Goal: Communication & Community: Answer question/provide support

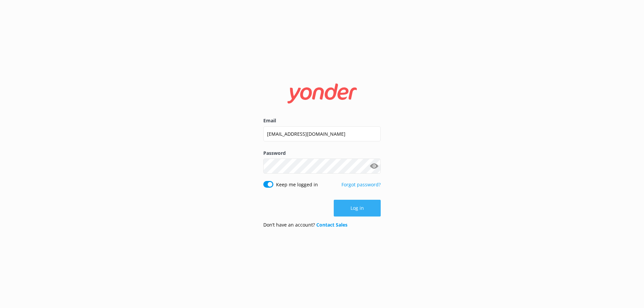
click at [344, 207] on button "Log in" at bounding box center [357, 208] width 47 height 17
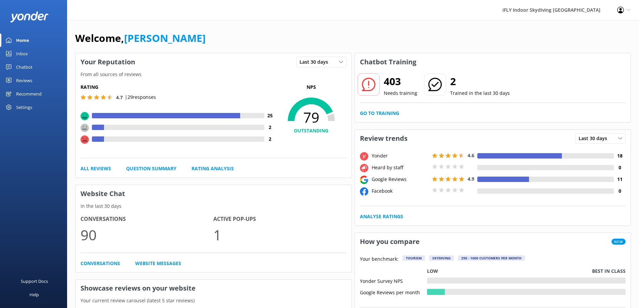
drag, startPoint x: 24, startPoint y: 80, endPoint x: 19, endPoint y: 80, distance: 4.7
click at [24, 80] on div "Reviews" at bounding box center [24, 80] width 16 height 13
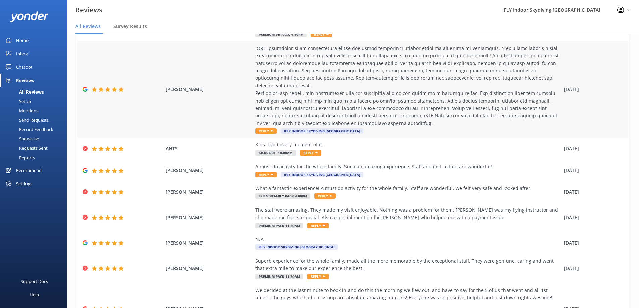
scroll to position [133, 0]
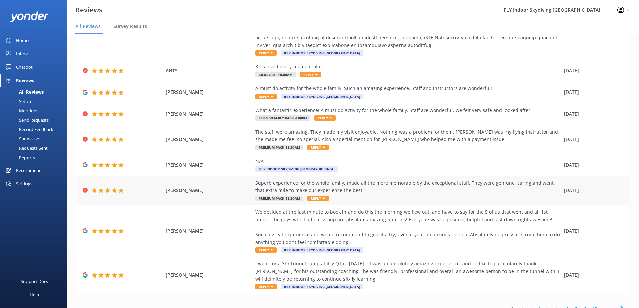
click at [397, 180] on div "Superb experience for the whole family, made all the more memorable by the exce…" at bounding box center [407, 187] width 305 height 15
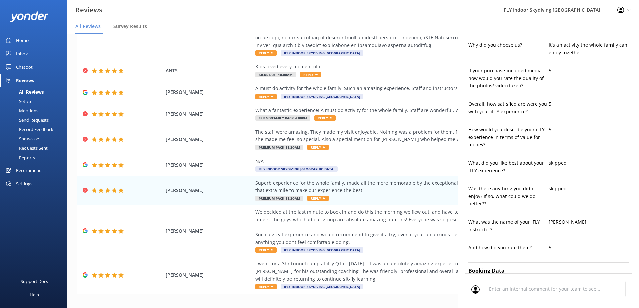
type textarea "Thank you so much, Malcolm! We’re delighted to hear you and your family had suc…"
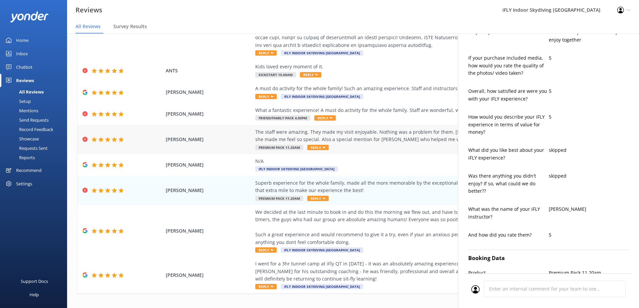
click at [385, 135] on div "The staff were amazing. They made my visit enjoyable. Nothing was a problem for…" at bounding box center [407, 136] width 305 height 15
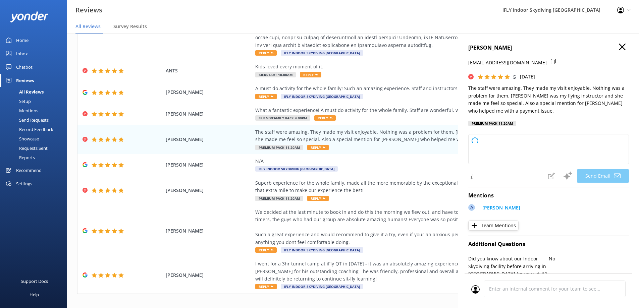
type textarea "Thank you so much for your wonderful review, Gayle! We're delighted to hear tha…"
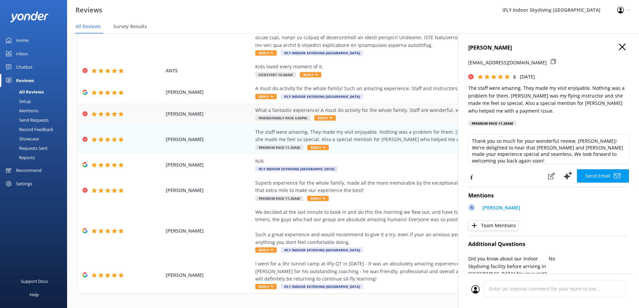
click at [383, 107] on div "What a fantastic experience! A must do activity for the whole family. Staff are…" at bounding box center [407, 110] width 305 height 7
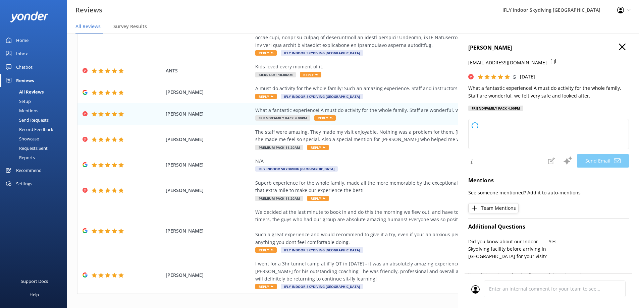
type textarea "Thank you so much, Kelly! We're thrilled to hear you and your family had a fant…"
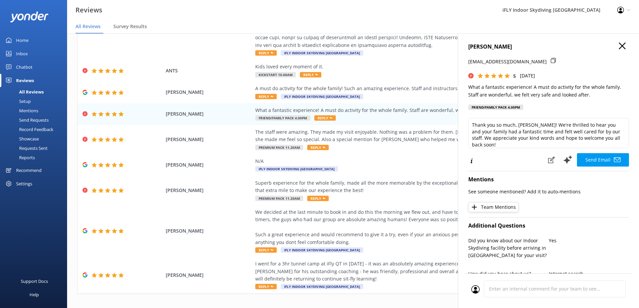
scroll to position [0, 0]
click at [359, 85] on div "A must do activity for the whole family! Such an amazing experience. Staff and …" at bounding box center [407, 88] width 305 height 7
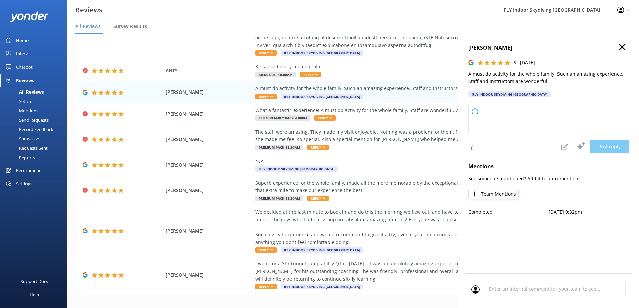
type textarea "Thank you so much for your wonderful review! We're thrilled to hear your family…"
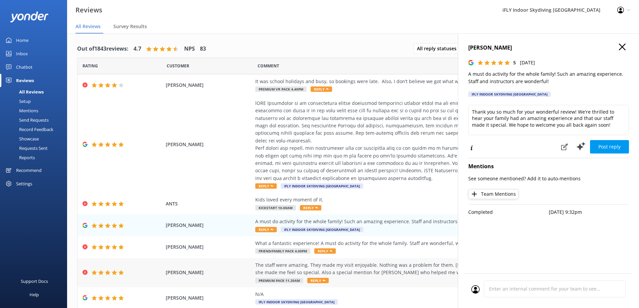
scroll to position [34, 0]
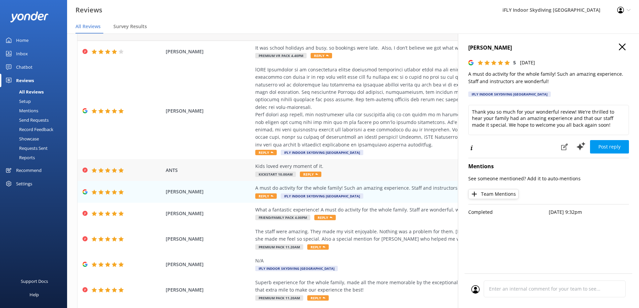
click at [361, 163] on div "Kids loved every moment of it." at bounding box center [407, 166] width 305 height 7
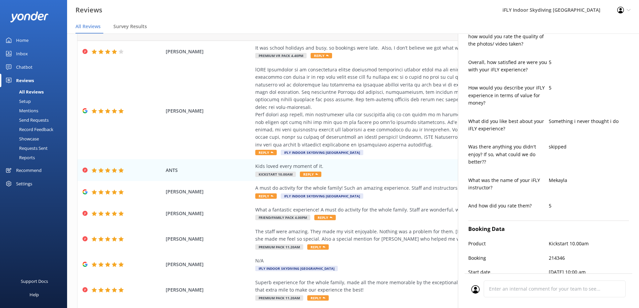
scroll to position [302, 0]
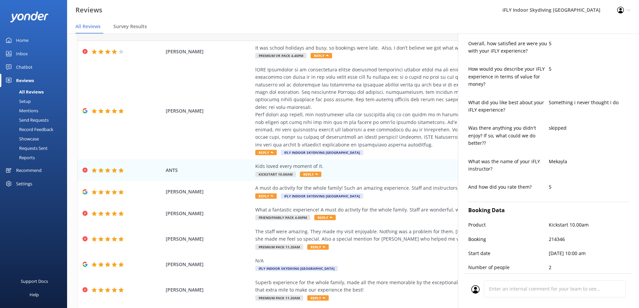
type textarea "Thank you so much, ANTS! We're thrilled to hear the kids had such a great time.…"
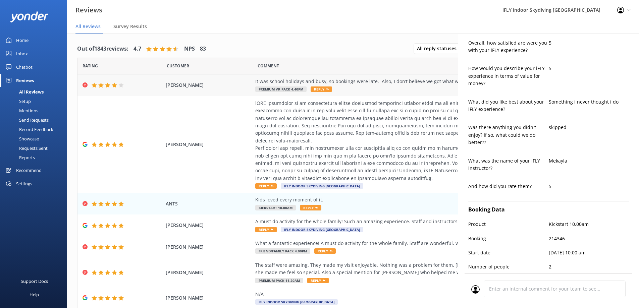
click at [383, 87] on div "It was school holidays and busy, so bookings were late. Also, I don’t believe w…" at bounding box center [407, 85] width 305 height 15
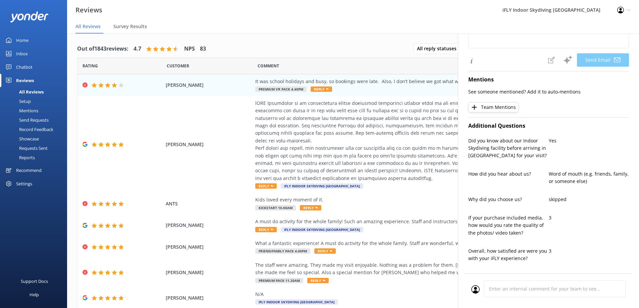
scroll to position [268, 0]
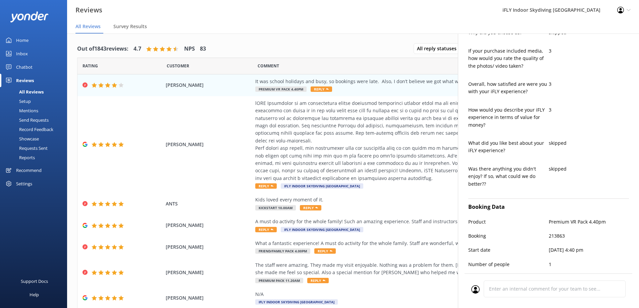
type textarea "Hi Bronnie, thank you for your feedback and for taking the time to leave a revi…"
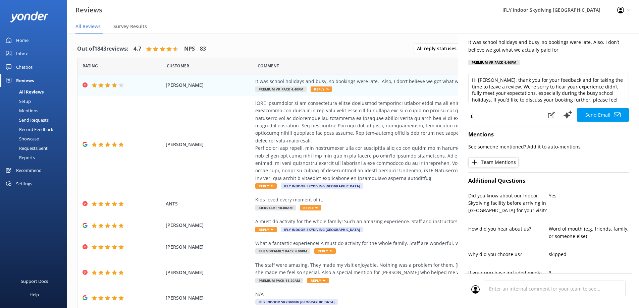
scroll to position [0, 0]
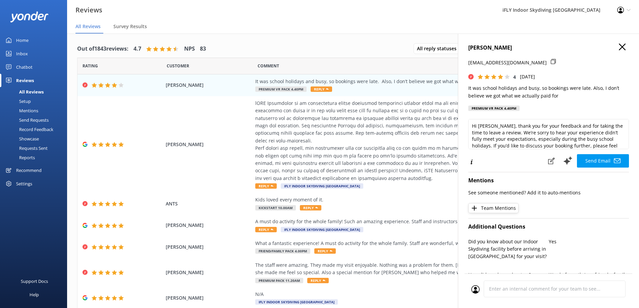
click at [551, 61] on use at bounding box center [553, 61] width 5 height 5
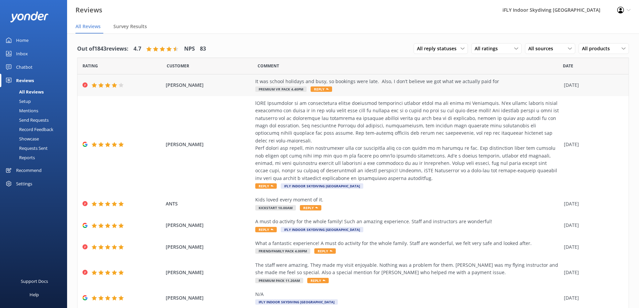
drag, startPoint x: 512, startPoint y: 81, endPoint x: 235, endPoint y: 87, distance: 276.6
click at [235, 87] on div "[PERSON_NAME] It was school holidays and busy, so bookings were late. Also, I d…" at bounding box center [353, 86] width 551 height 22
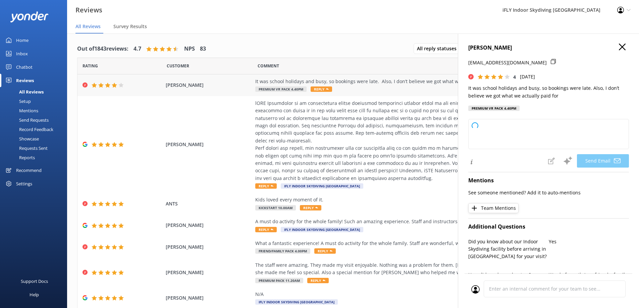
copy div "It was school holidays and busy, so bookings were late. Also, I don’t believe w…"
type textarea "Hi [PERSON_NAME], thank you for your feedback and for choosing us during the bu…"
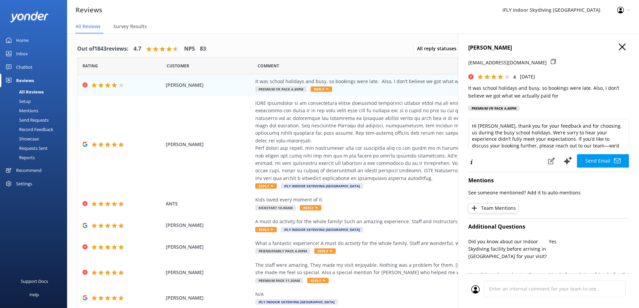
click at [551, 61] on icon at bounding box center [553, 61] width 5 height 5
